Goal: Information Seeking & Learning: Learn about a topic

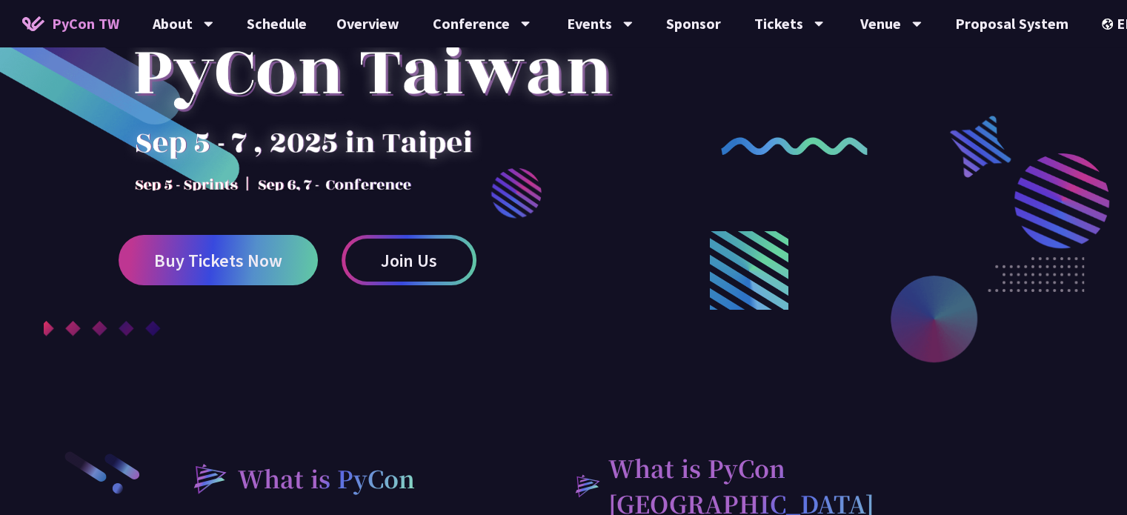
scroll to position [148, 0]
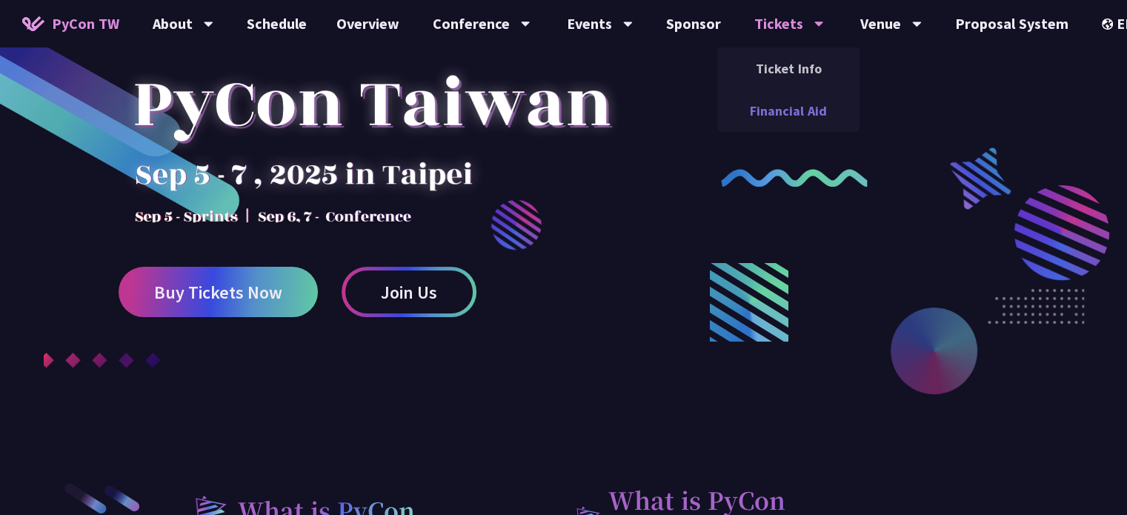
click at [762, 108] on link "Financial Aid" at bounding box center [789, 110] width 142 height 35
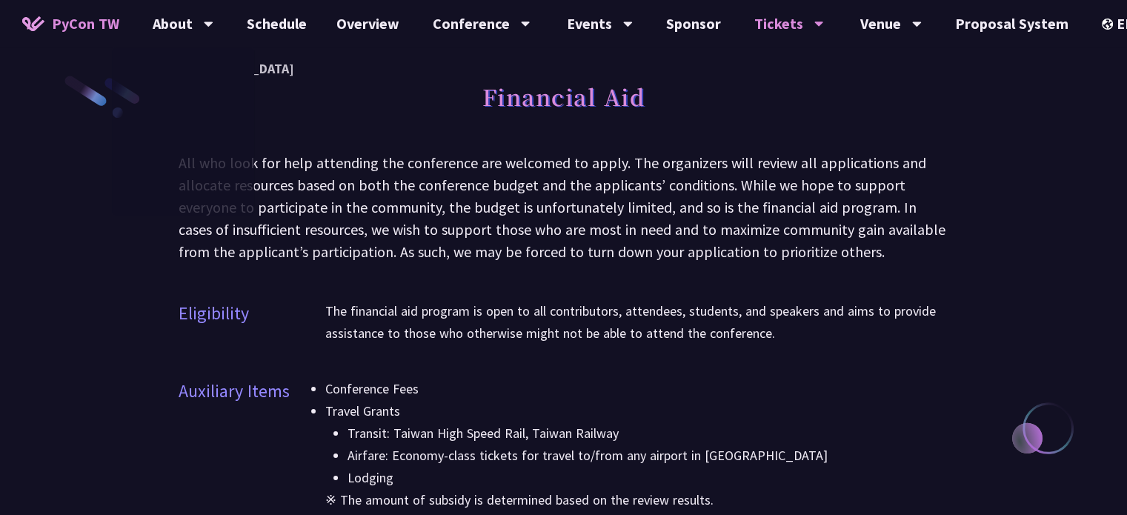
click at [66, 20] on span "PyCon TW" at bounding box center [85, 24] width 67 height 22
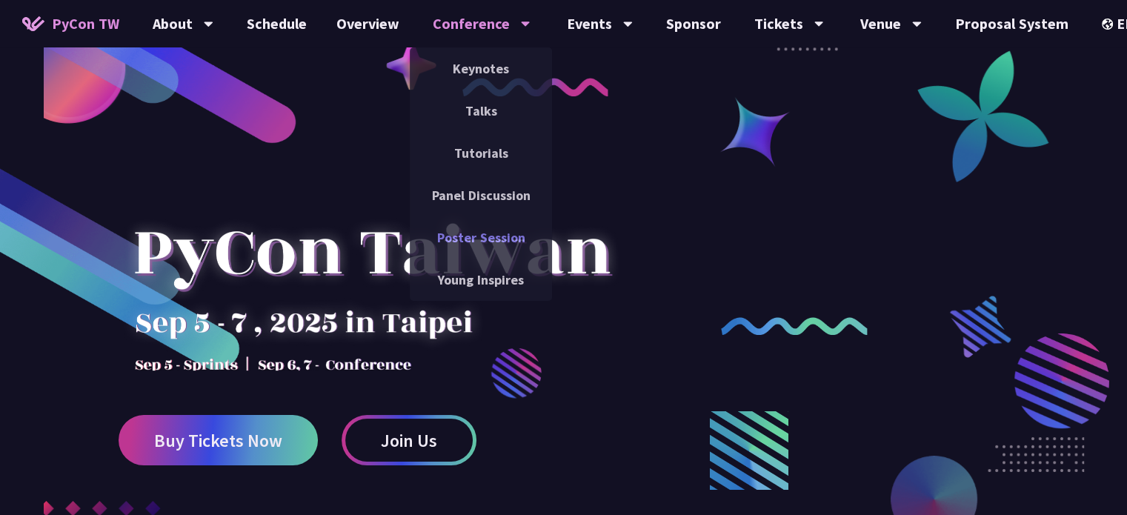
click at [491, 230] on link "Poster Session" at bounding box center [481, 237] width 142 height 35
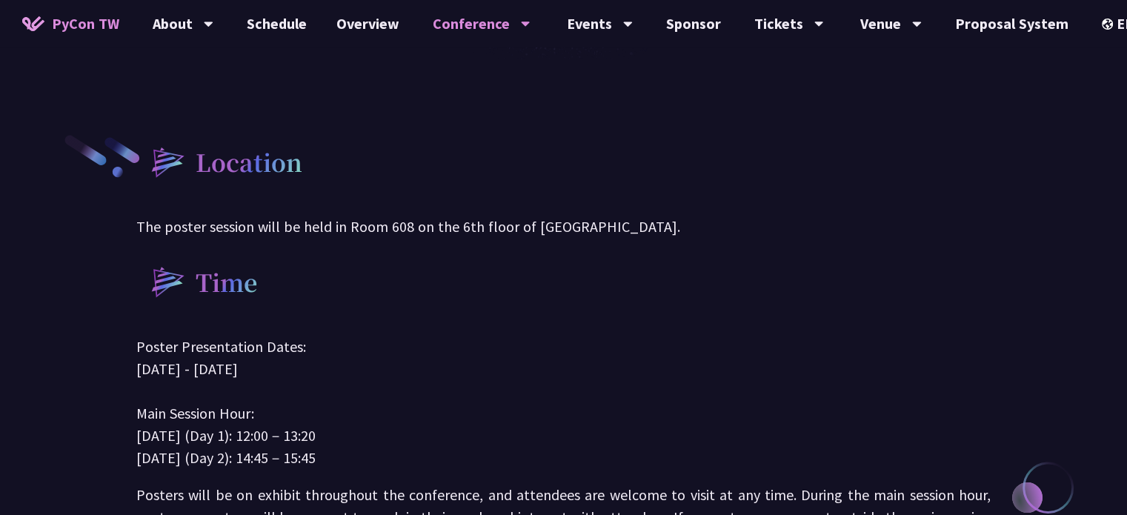
scroll to position [222, 0]
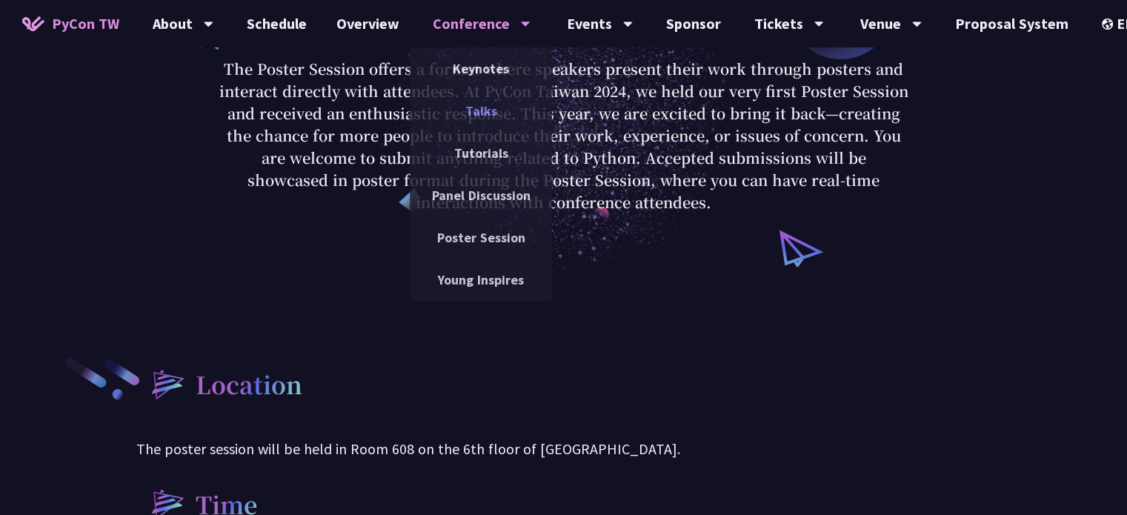
click at [501, 113] on link "Talks" at bounding box center [481, 110] width 142 height 35
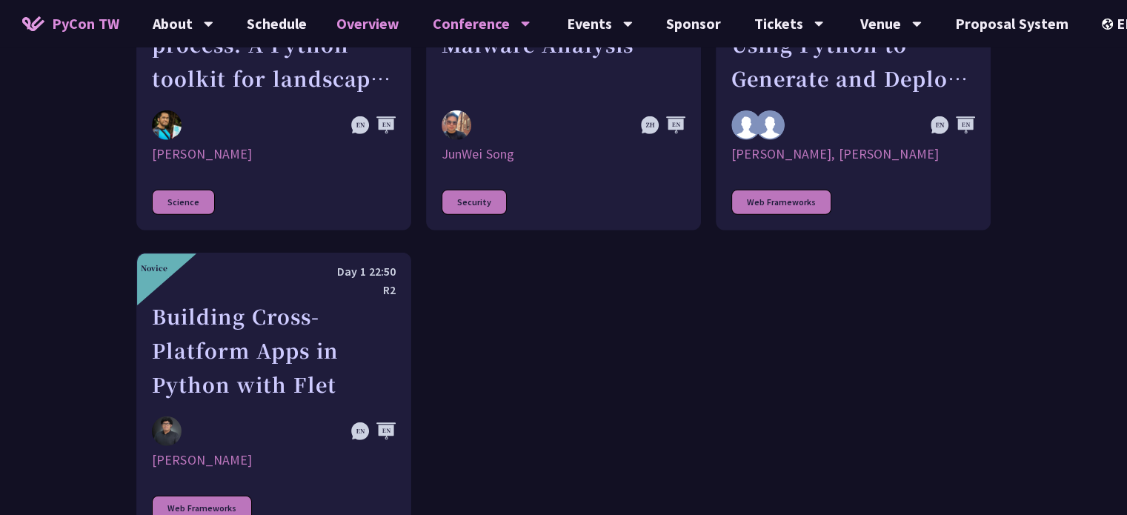
scroll to position [4299, 0]
